Goal: Task Accomplishment & Management: Manage account settings

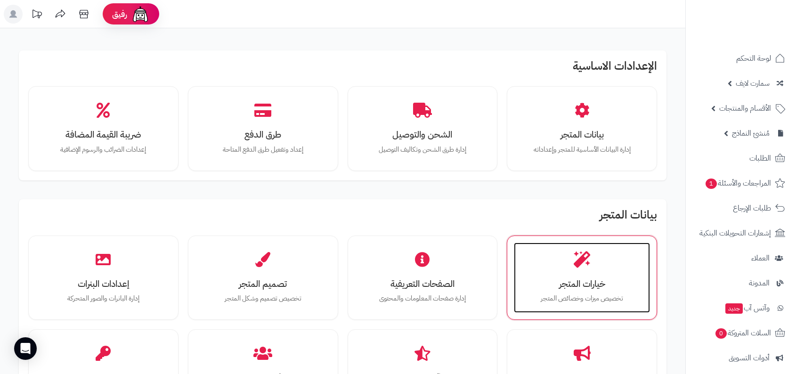
click at [585, 251] on icon at bounding box center [582, 259] width 16 height 16
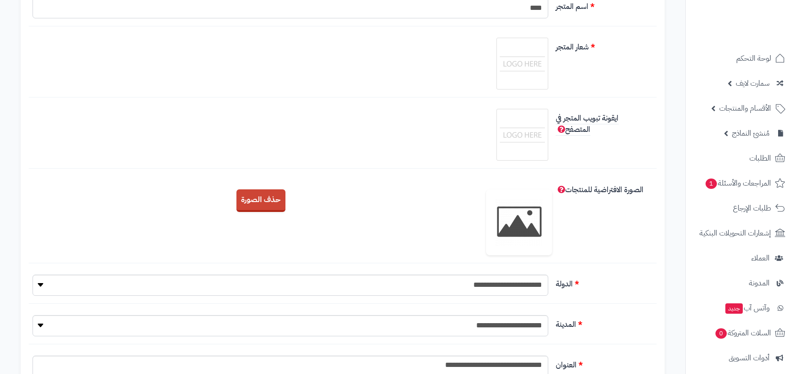
scroll to position [156, 0]
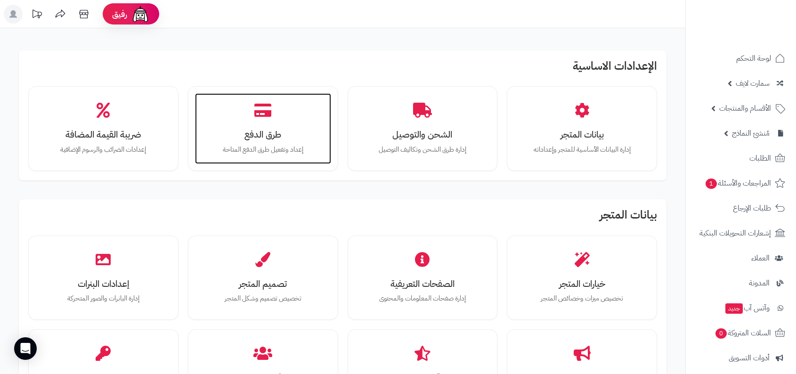
click at [285, 133] on h3 "طرق الدفع" at bounding box center [262, 135] width 117 height 10
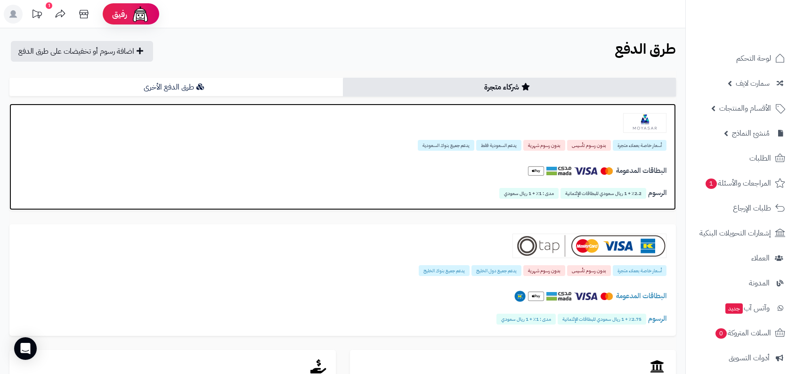
click at [545, 157] on div "البطاقات المدعومة" at bounding box center [343, 173] width 648 height 33
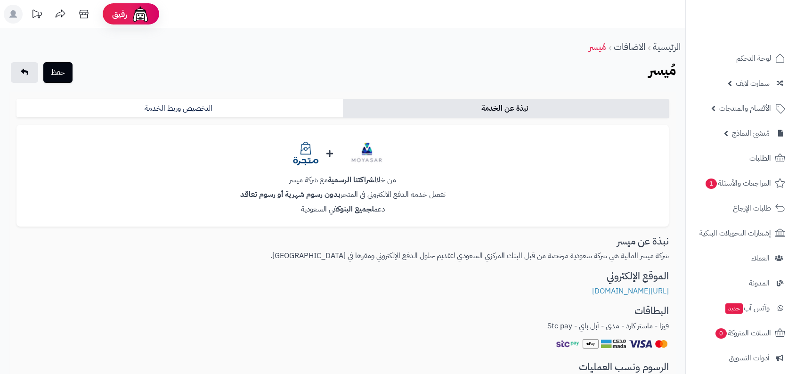
click at [392, 181] on p "من خلال شراكتنا الرسمية مع شركة ميسر" at bounding box center [342, 180] width 637 height 11
click at [389, 201] on div "من خلال شراكتنا الرسمية مع شركة ميسر تفعيل خدمة الدفع الالكتروني في المتجر بدون…" at bounding box center [342, 176] width 653 height 102
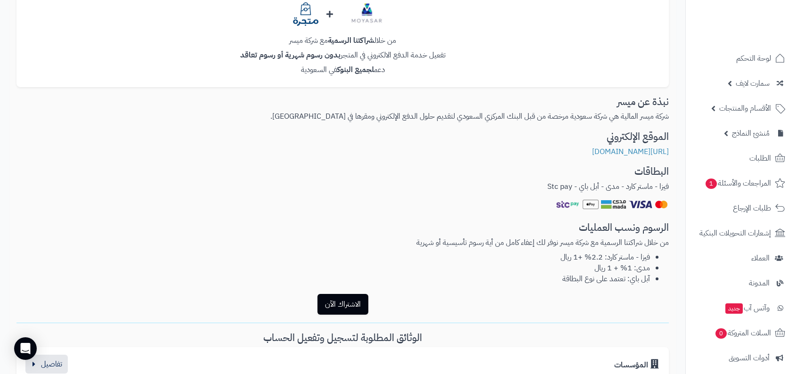
scroll to position [159, 0]
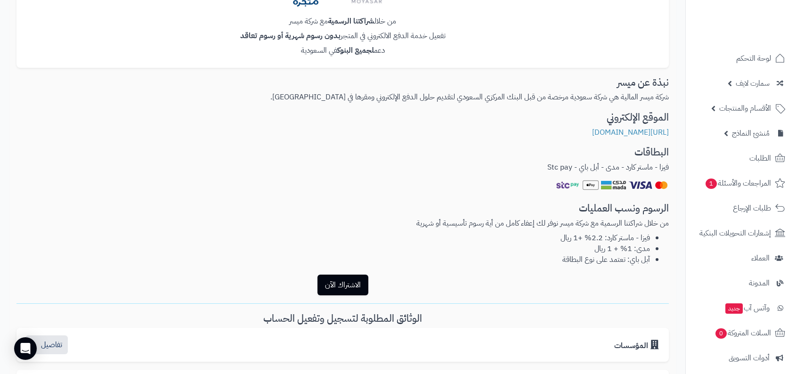
click at [546, 211] on h3 "الرسوم ونسب العمليات" at bounding box center [342, 208] width 653 height 11
click at [540, 244] on li "مدى: 1% + 1 ريال" at bounding box center [333, 249] width 634 height 11
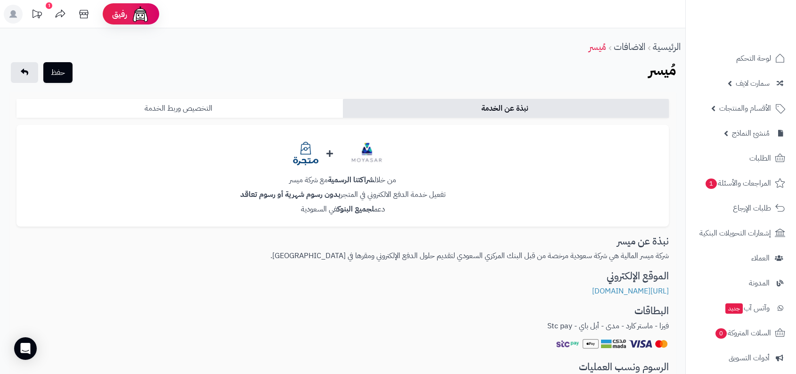
click at [266, 102] on link "التخصيص وربط الخدمة" at bounding box center [179, 108] width 327 height 19
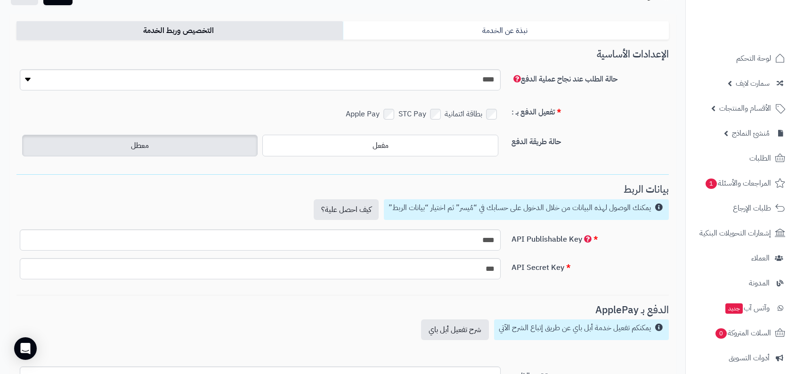
scroll to position [94, 0]
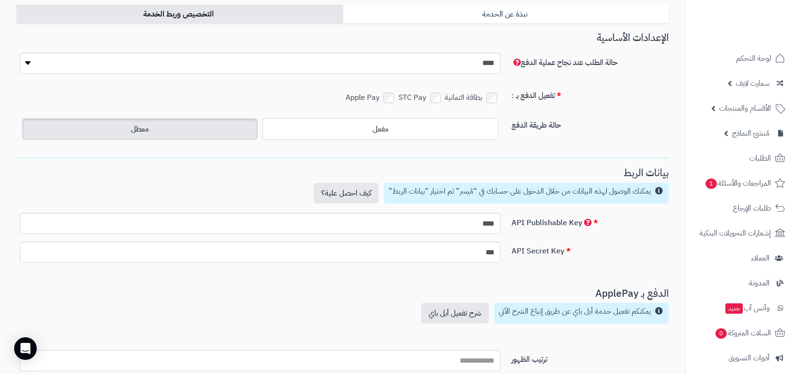
click at [629, 37] on h3 "الإعدادات الأساسية" at bounding box center [342, 38] width 653 height 11
click at [571, 35] on h3 "الإعدادات الأساسية" at bounding box center [342, 38] width 653 height 11
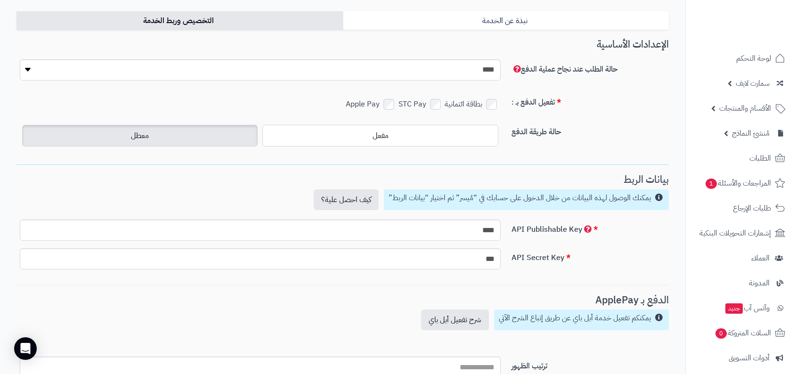
scroll to position [52, 0]
